Goal: Task Accomplishment & Management: Use online tool/utility

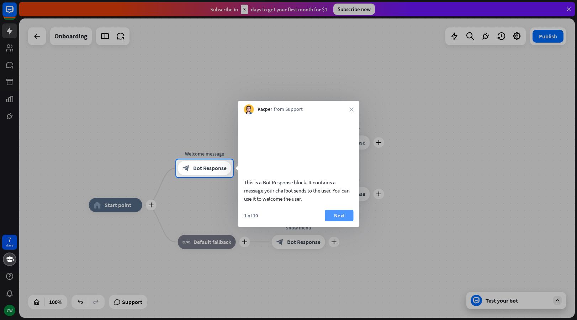
click at [337, 221] on button "Next" at bounding box center [339, 215] width 28 height 11
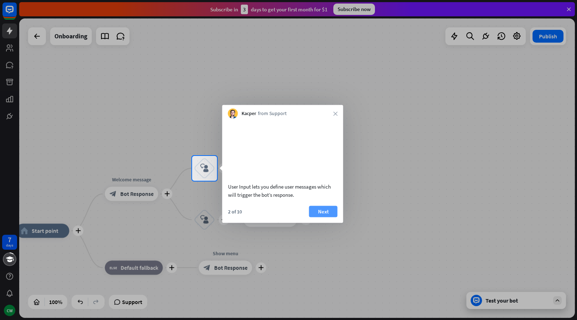
click at [324, 217] on button "Next" at bounding box center [323, 211] width 28 height 11
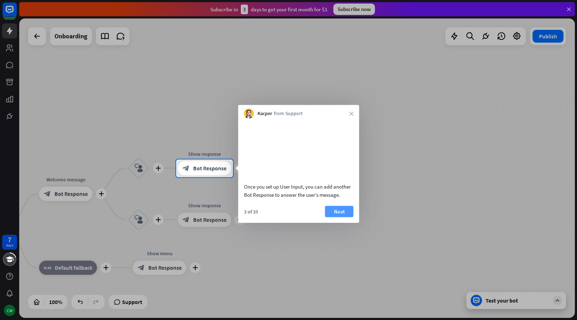
click at [342, 217] on button "Next" at bounding box center [339, 211] width 28 height 11
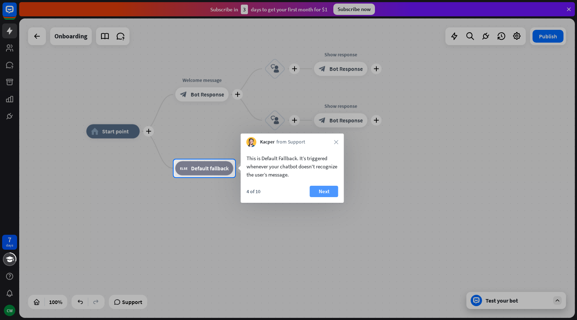
click at [325, 192] on button "Next" at bounding box center [324, 191] width 28 height 11
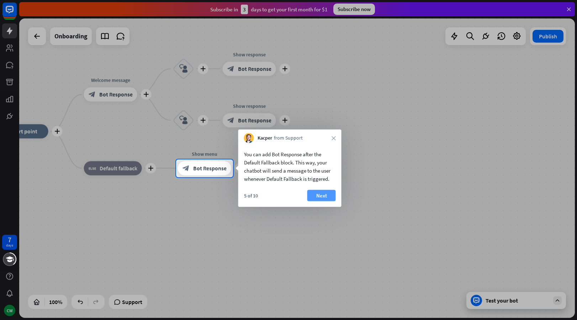
click at [322, 196] on button "Next" at bounding box center [321, 195] width 28 height 11
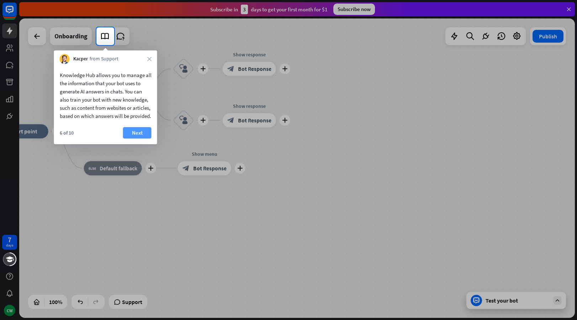
click at [133, 139] on button "Next" at bounding box center [137, 132] width 28 height 11
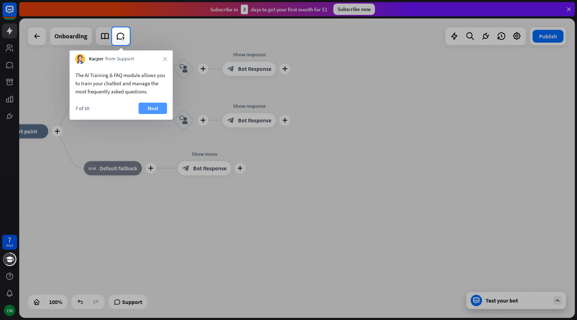
click at [151, 108] on button "Next" at bounding box center [153, 108] width 28 height 11
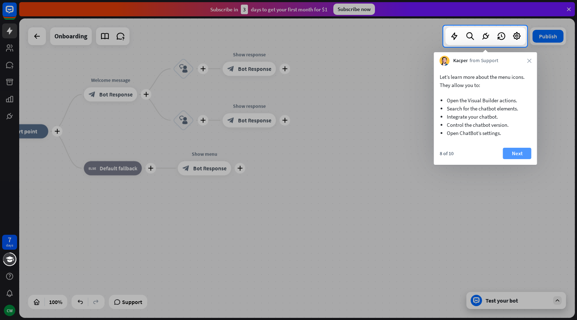
click at [520, 156] on button "Next" at bounding box center [517, 153] width 28 height 11
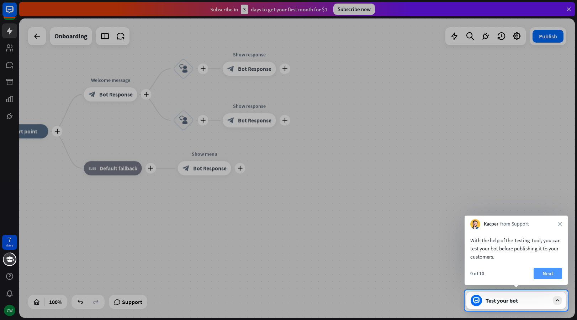
click at [544, 271] on button "Next" at bounding box center [547, 273] width 28 height 11
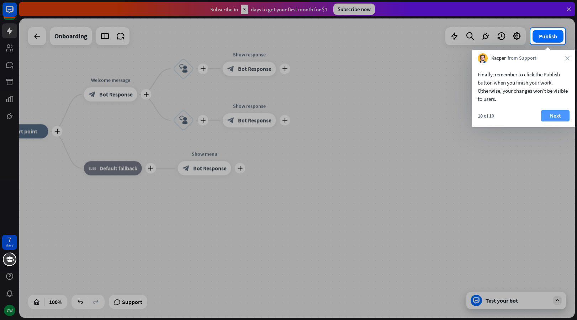
click at [558, 115] on button "Next" at bounding box center [555, 115] width 28 height 11
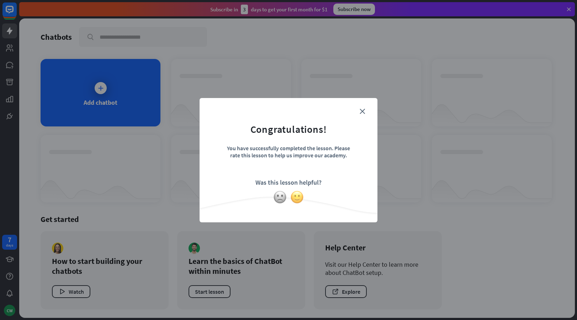
click at [298, 197] on img at bounding box center [297, 198] width 14 height 14
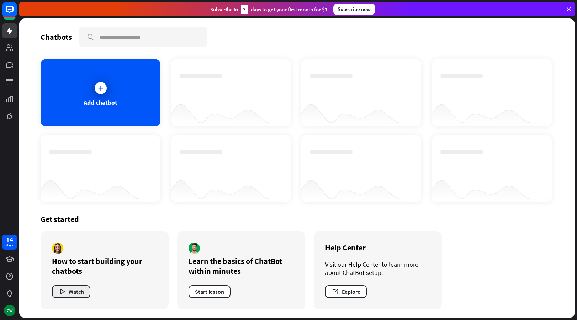
click at [76, 294] on button "Watch" at bounding box center [71, 291] width 38 height 13
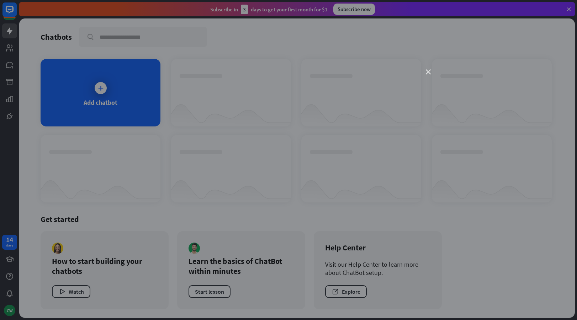
click at [427, 71] on icon "close" at bounding box center [428, 72] width 5 height 5
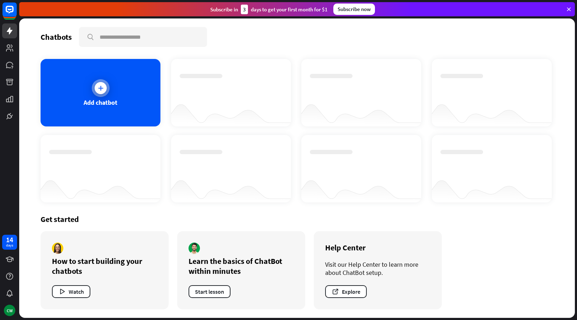
click at [98, 87] on icon at bounding box center [100, 88] width 7 height 7
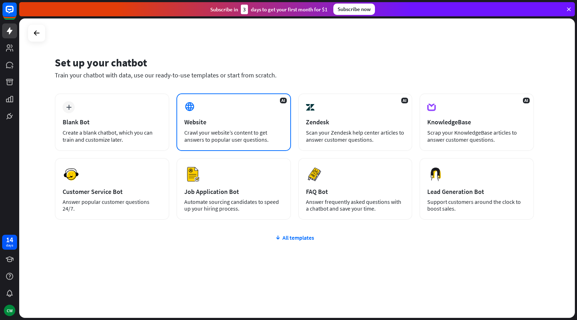
click at [214, 111] on div "AI Website Crawl your website’s content to get answers to popular user question…" at bounding box center [233, 122] width 114 height 58
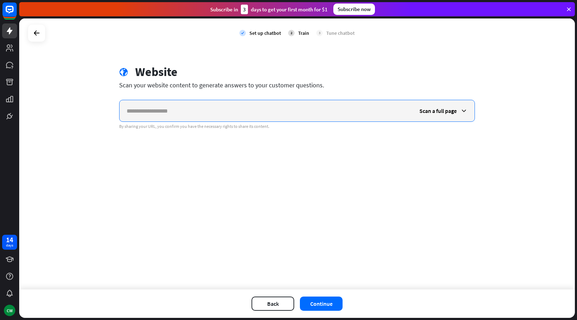
paste input "**********"
type input "**********"
click at [462, 110] on icon at bounding box center [463, 110] width 7 height 7
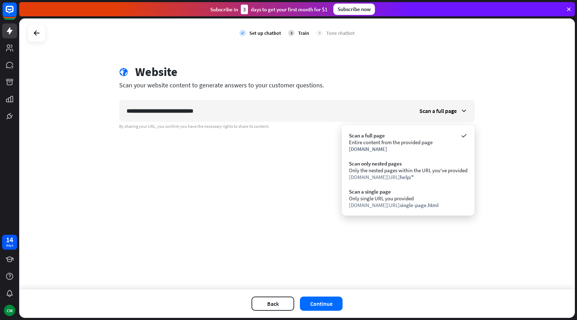
click at [297, 160] on div "**********" at bounding box center [296, 153] width 555 height 271
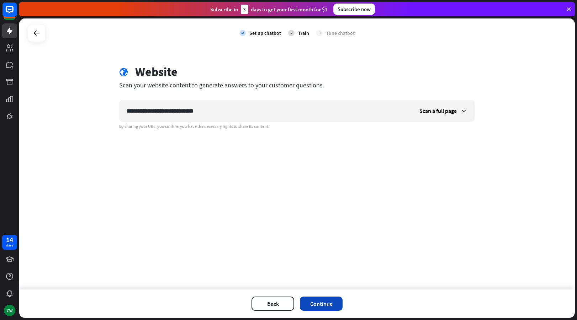
click at [325, 303] on button "Continue" at bounding box center [321, 304] width 43 height 14
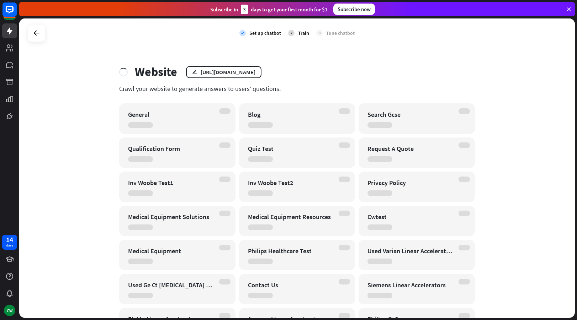
click at [75, 94] on div "check Set up chatbot 2 Train 3 Tune chatbot Website edit [URL][DOMAIN_NAME] Cra…" at bounding box center [296, 168] width 555 height 300
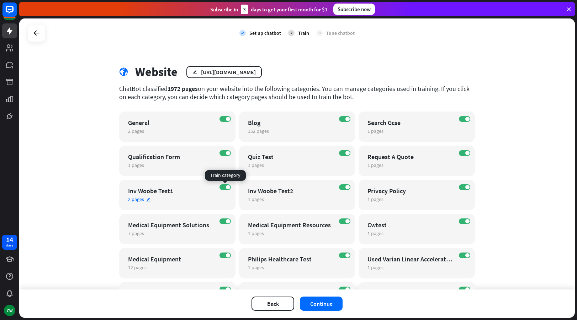
drag, startPoint x: 223, startPoint y: 187, endPoint x: 232, endPoint y: 187, distance: 9.2
click at [223, 187] on label "ON" at bounding box center [224, 188] width 11 height 6
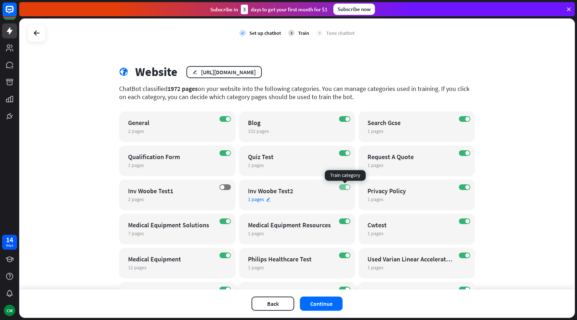
click at [340, 185] on label "ON" at bounding box center [344, 188] width 11 height 6
click at [461, 221] on label "ON" at bounding box center [464, 222] width 11 height 6
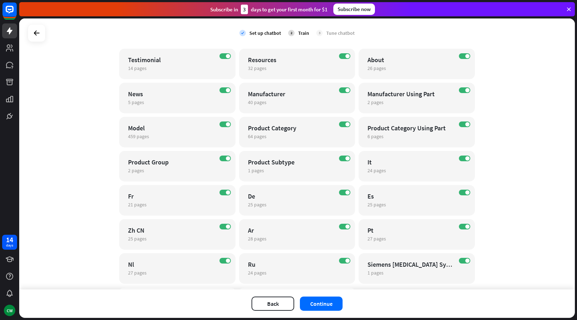
scroll to position [592, 0]
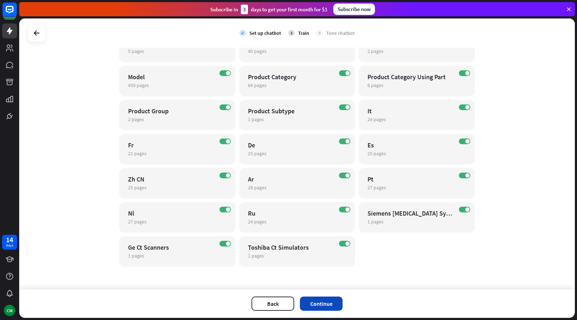
click at [323, 305] on button "Continue" at bounding box center [321, 304] width 43 height 14
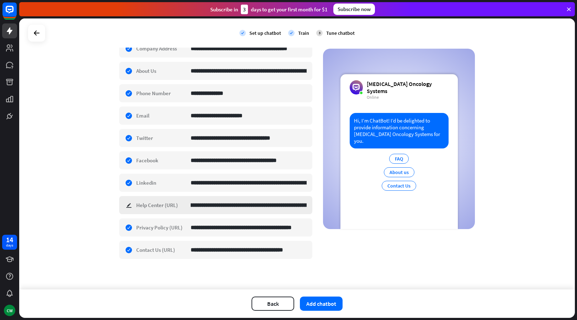
scroll to position [0, 0]
click at [129, 206] on div "**********" at bounding box center [215, 205] width 193 height 18
click at [89, 205] on div "**********" at bounding box center [296, 153] width 555 height 271
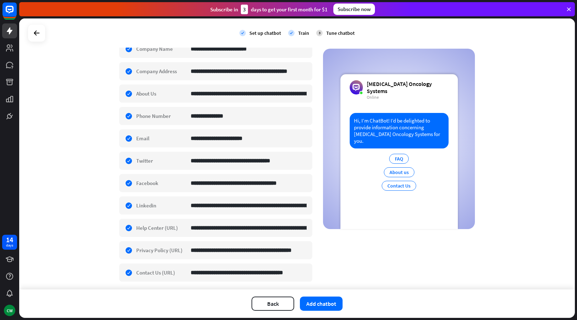
scroll to position [161, 0]
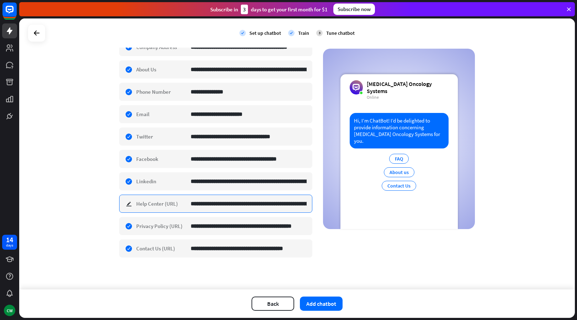
click at [234, 204] on input "**********" at bounding box center [249, 203] width 116 height 17
paste input
type input "**********"
click at [322, 304] on button "Add chatbot" at bounding box center [321, 304] width 43 height 14
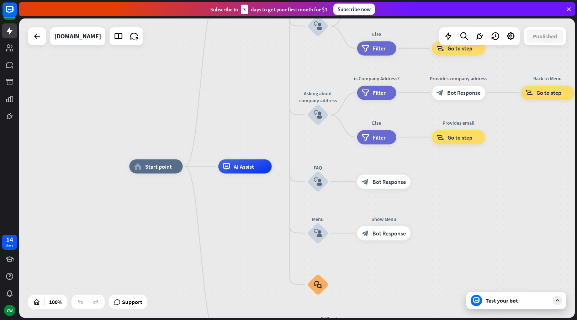
click at [556, 301] on icon at bounding box center [557, 301] width 6 height 6
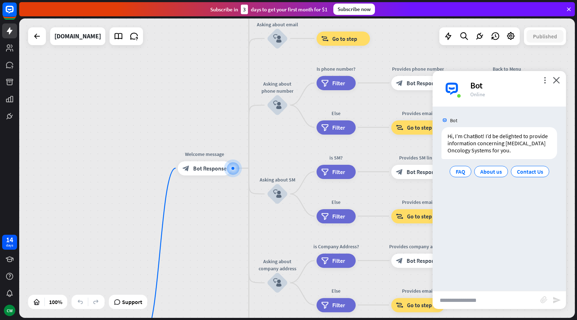
click at [560, 81] on div "more_vert close Bot Online" at bounding box center [498, 89] width 133 height 36
click at [557, 80] on icon "close" at bounding box center [555, 80] width 7 height 7
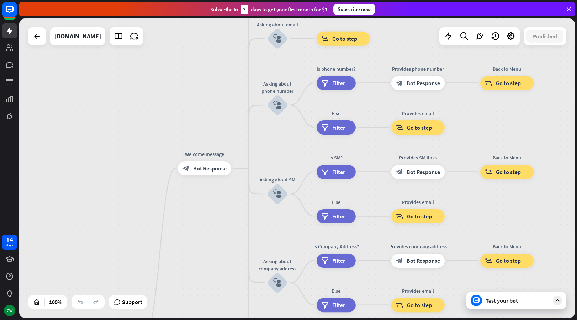
click at [172, 108] on div "home_2 Start point Welcome message block_bot_response Bot Response About us blo…" at bounding box center [296, 168] width 555 height 300
click at [8, 112] on icon at bounding box center [9, 116] width 9 height 9
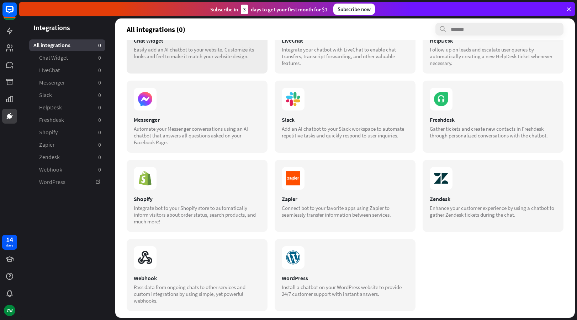
scroll to position [55, 0]
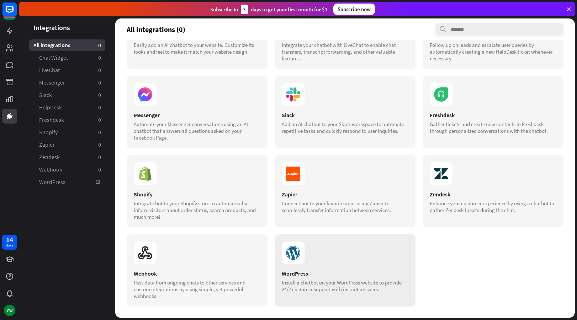
click at [312, 260] on section at bounding box center [345, 253] width 127 height 23
